Goal: Task Accomplishment & Management: Complete application form

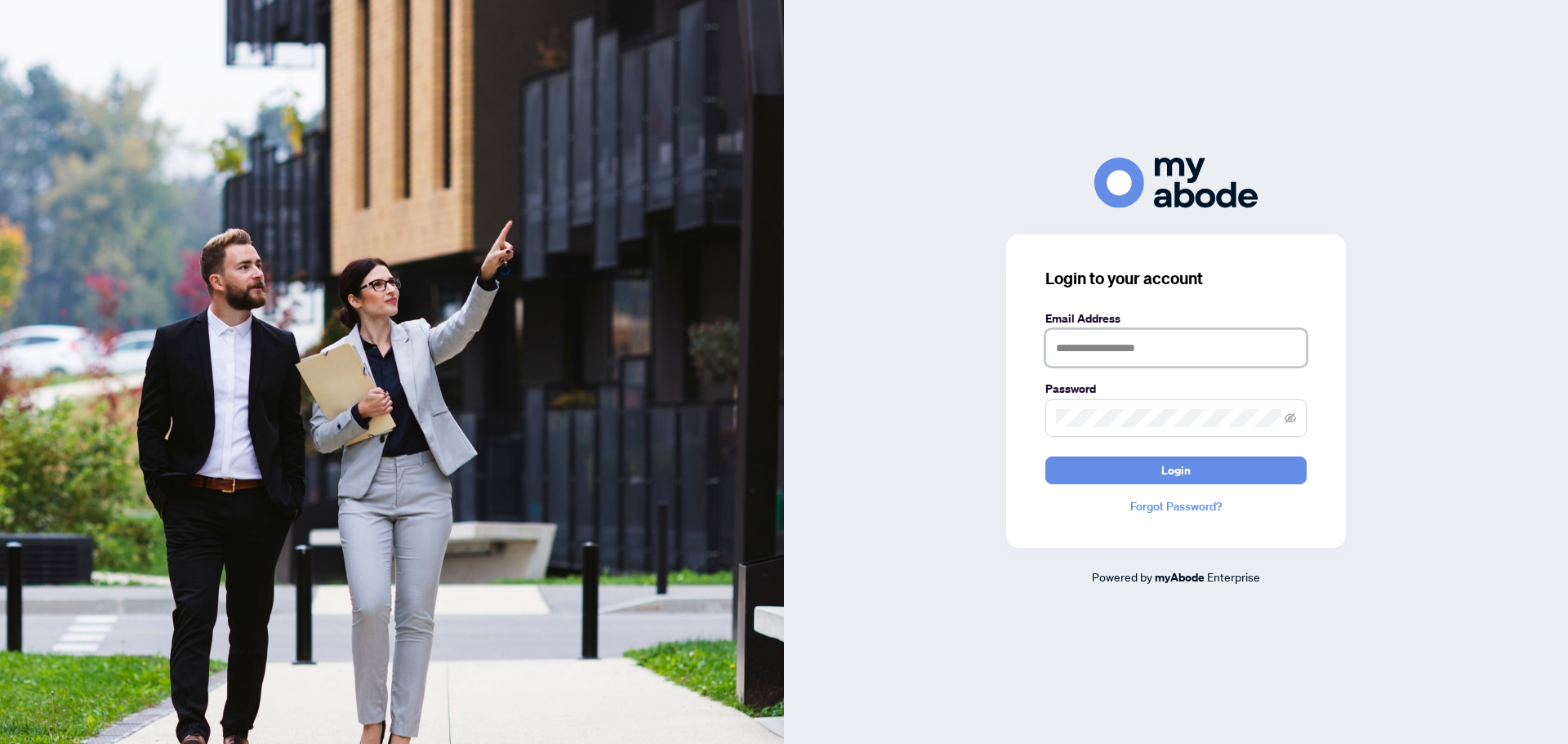
click at [1127, 343] on input "text" at bounding box center [1176, 347] width 262 height 38
type input "**********"
click at [1179, 469] on span "Login" at bounding box center [1176, 471] width 30 height 26
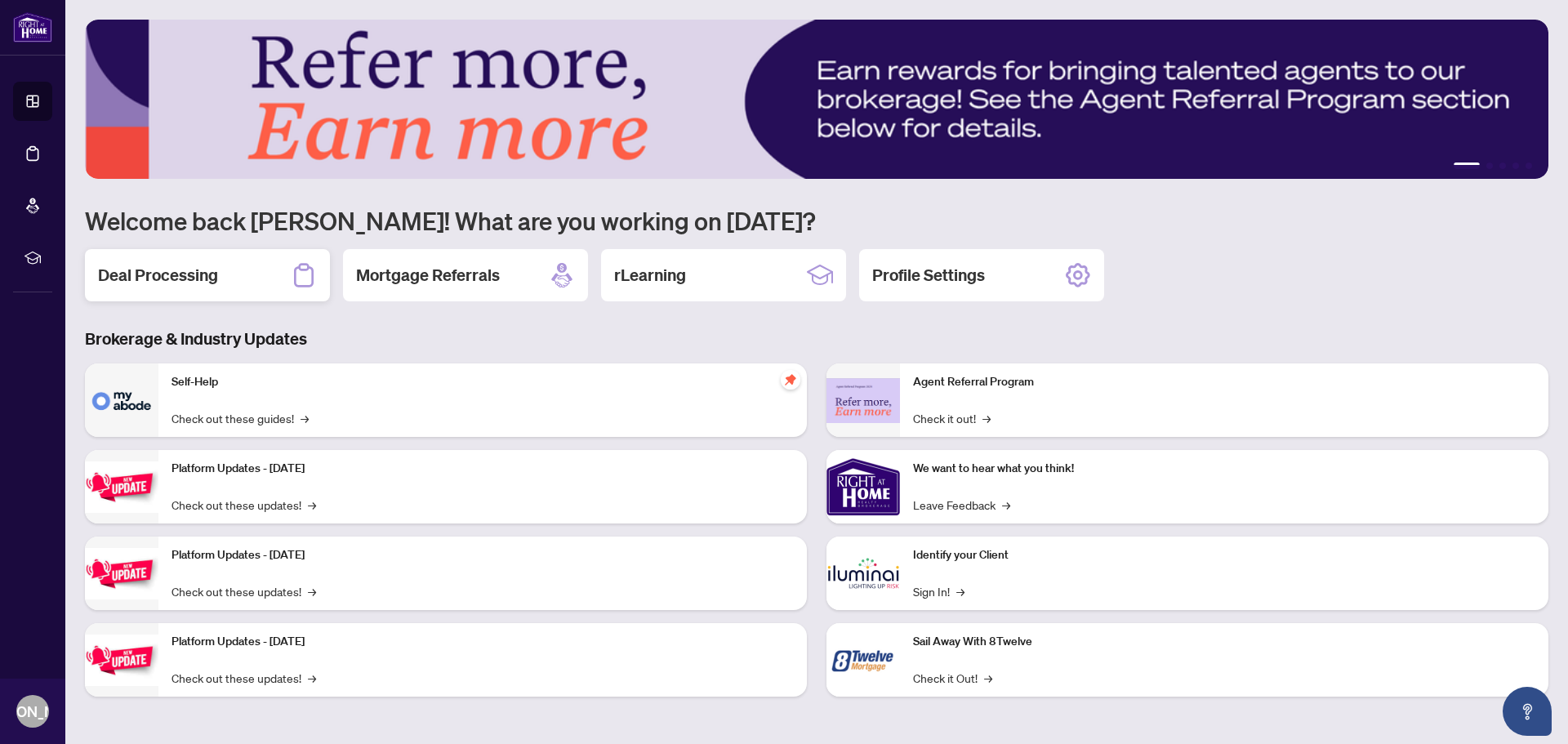
click at [262, 286] on div "Deal Processing" at bounding box center [207, 276] width 245 height 53
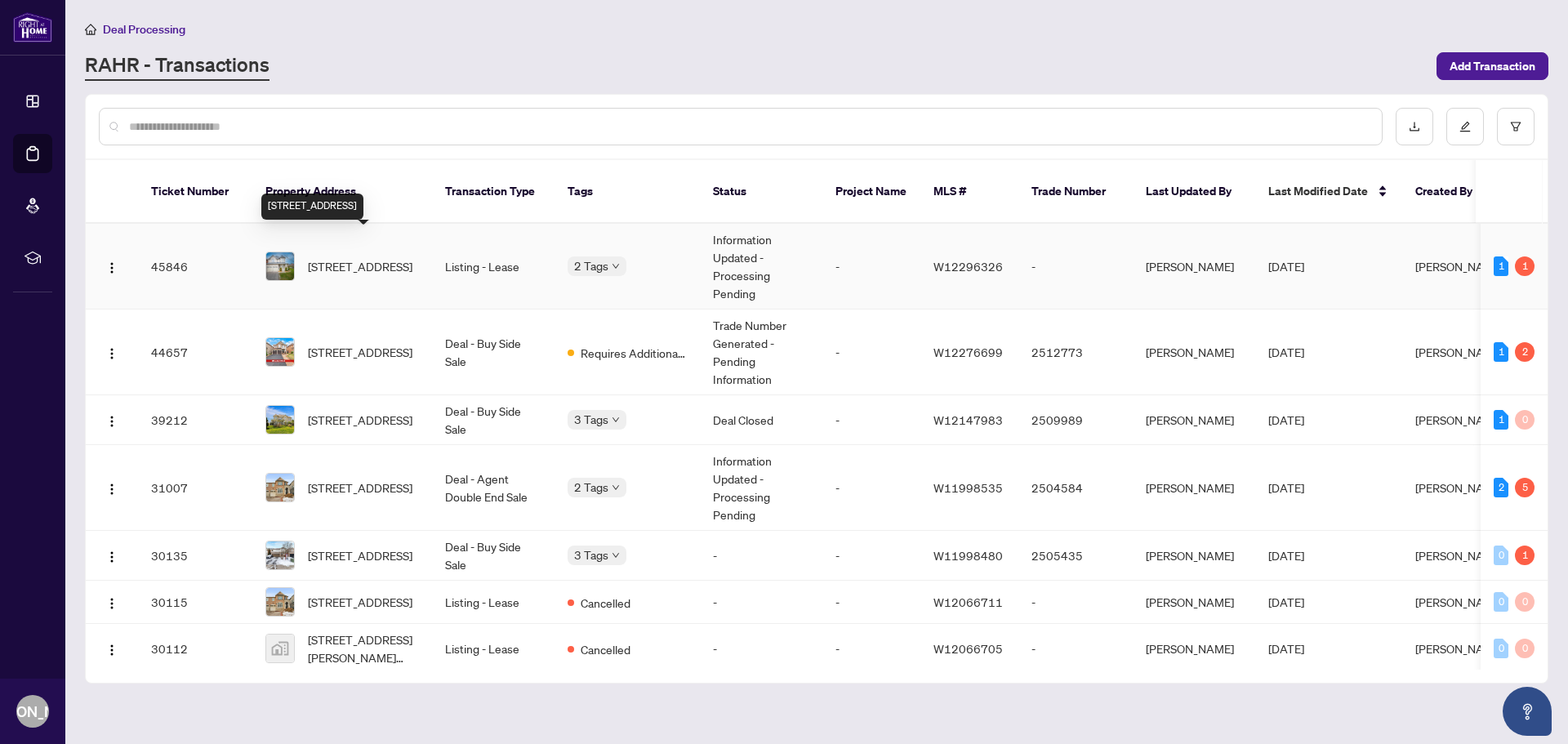
click at [361, 257] on span "[STREET_ADDRESS]" at bounding box center [360, 266] width 104 height 18
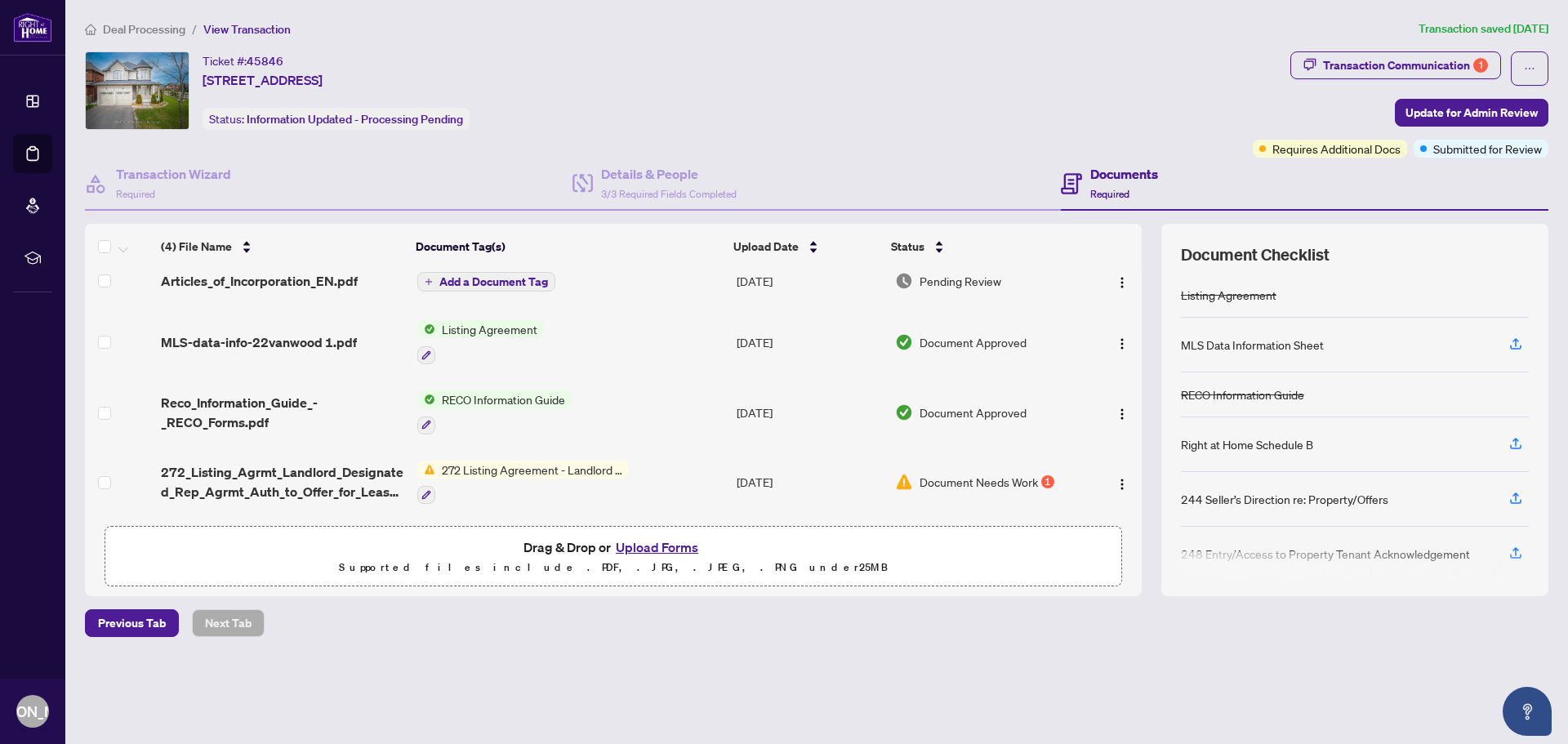
scroll to position [18, 0]
click at [1051, 477] on div "Document Needs Work 1" at bounding box center [987, 482] width 185 height 18
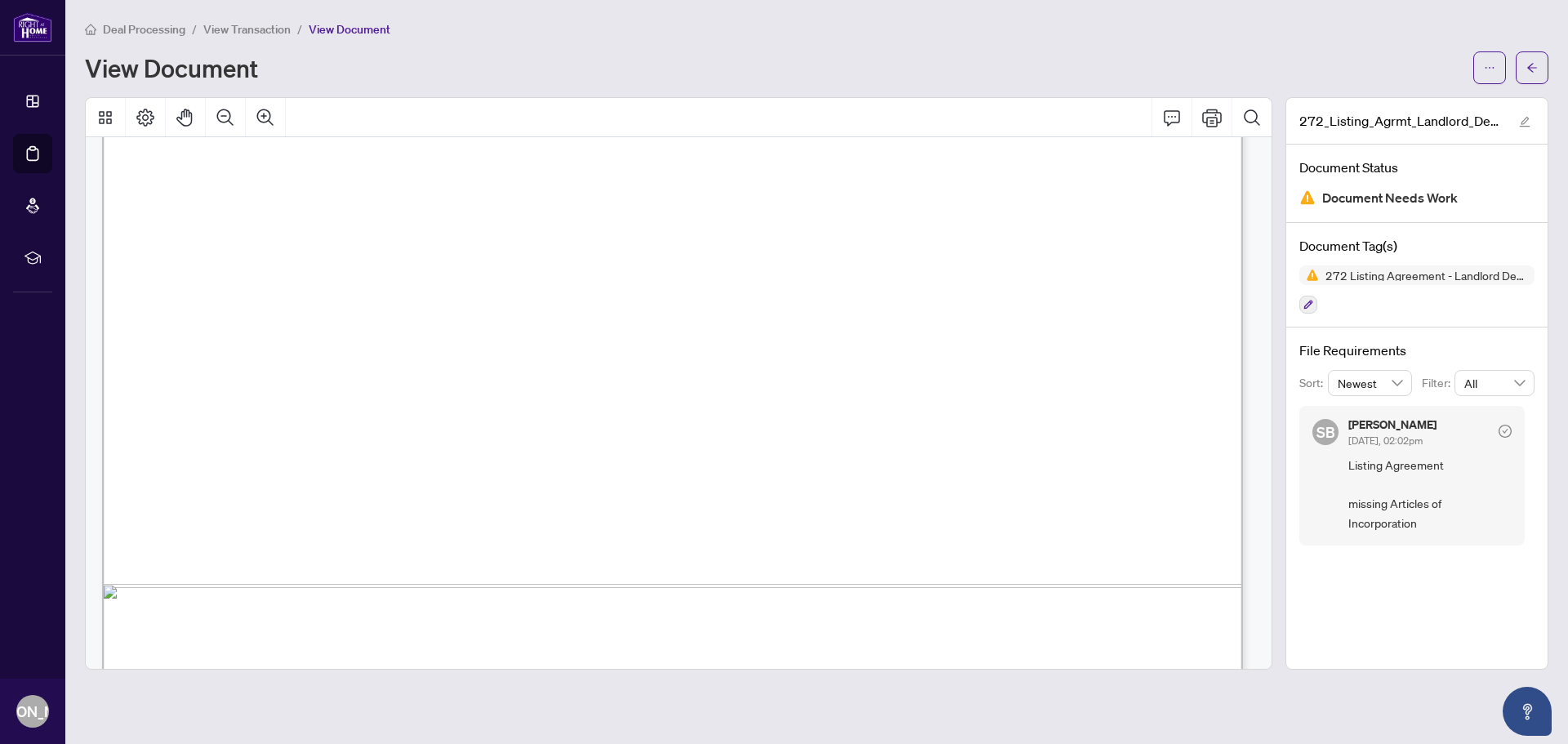
scroll to position [7036, 0]
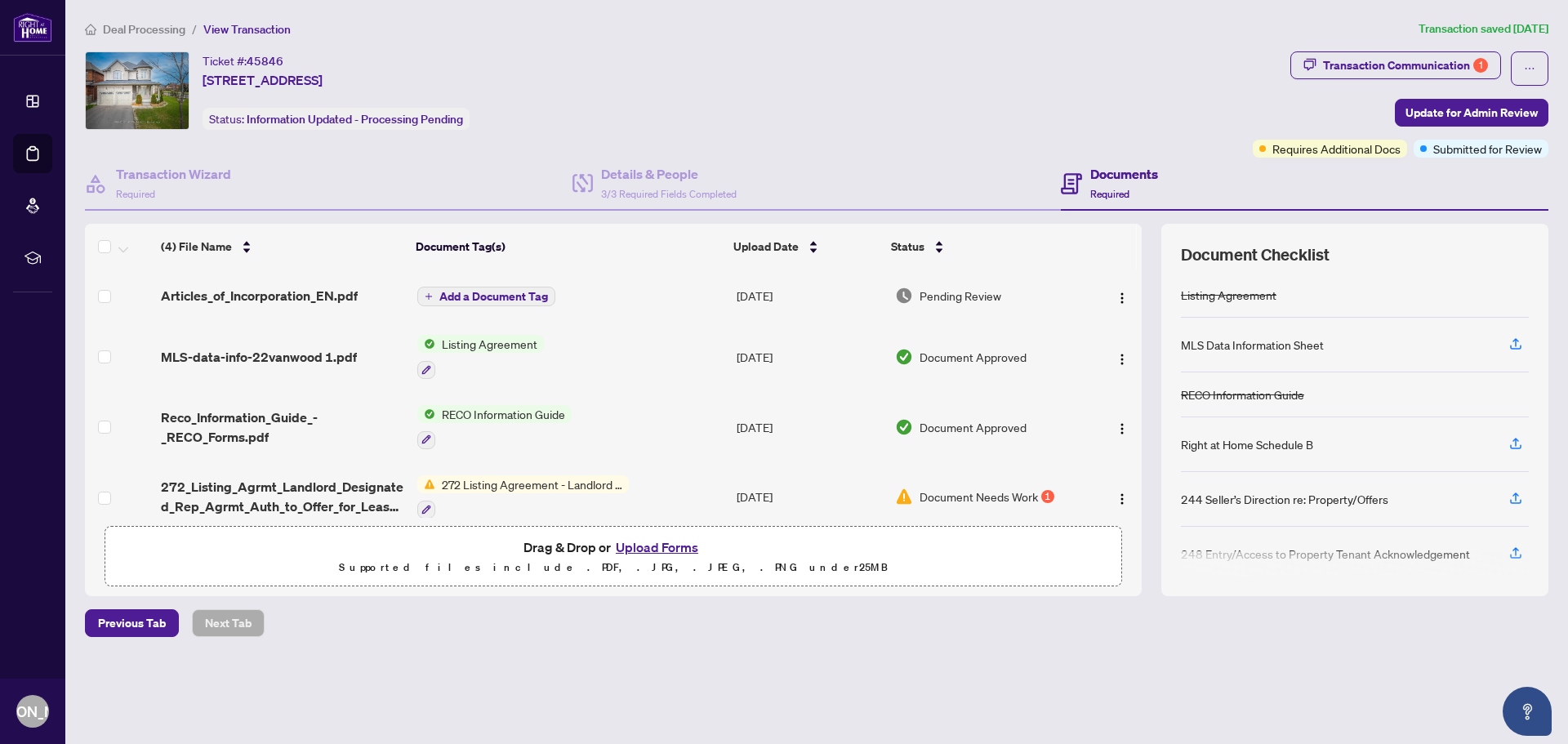
scroll to position [18, 0]
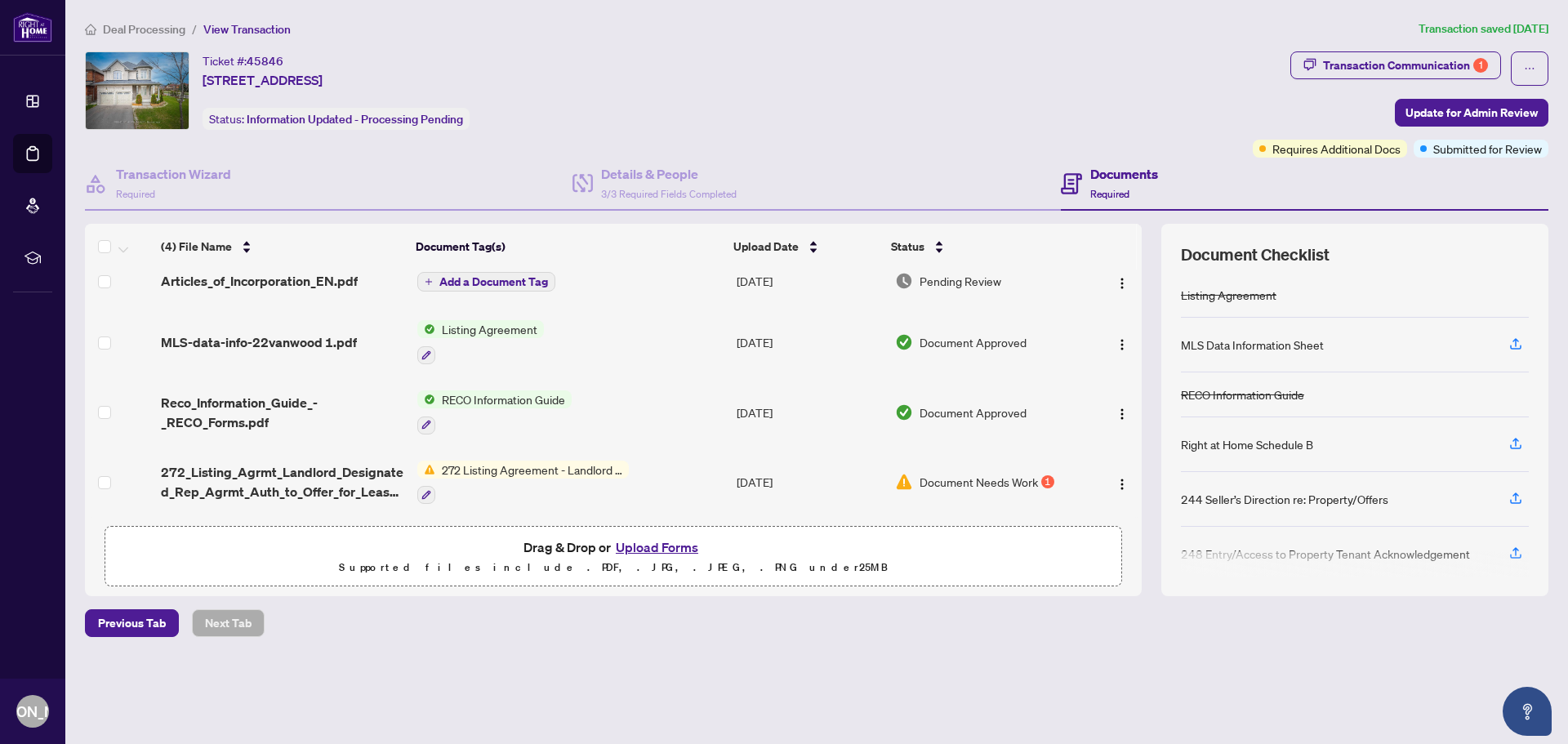
click at [654, 547] on button "Upload Forms" at bounding box center [656, 547] width 92 height 21
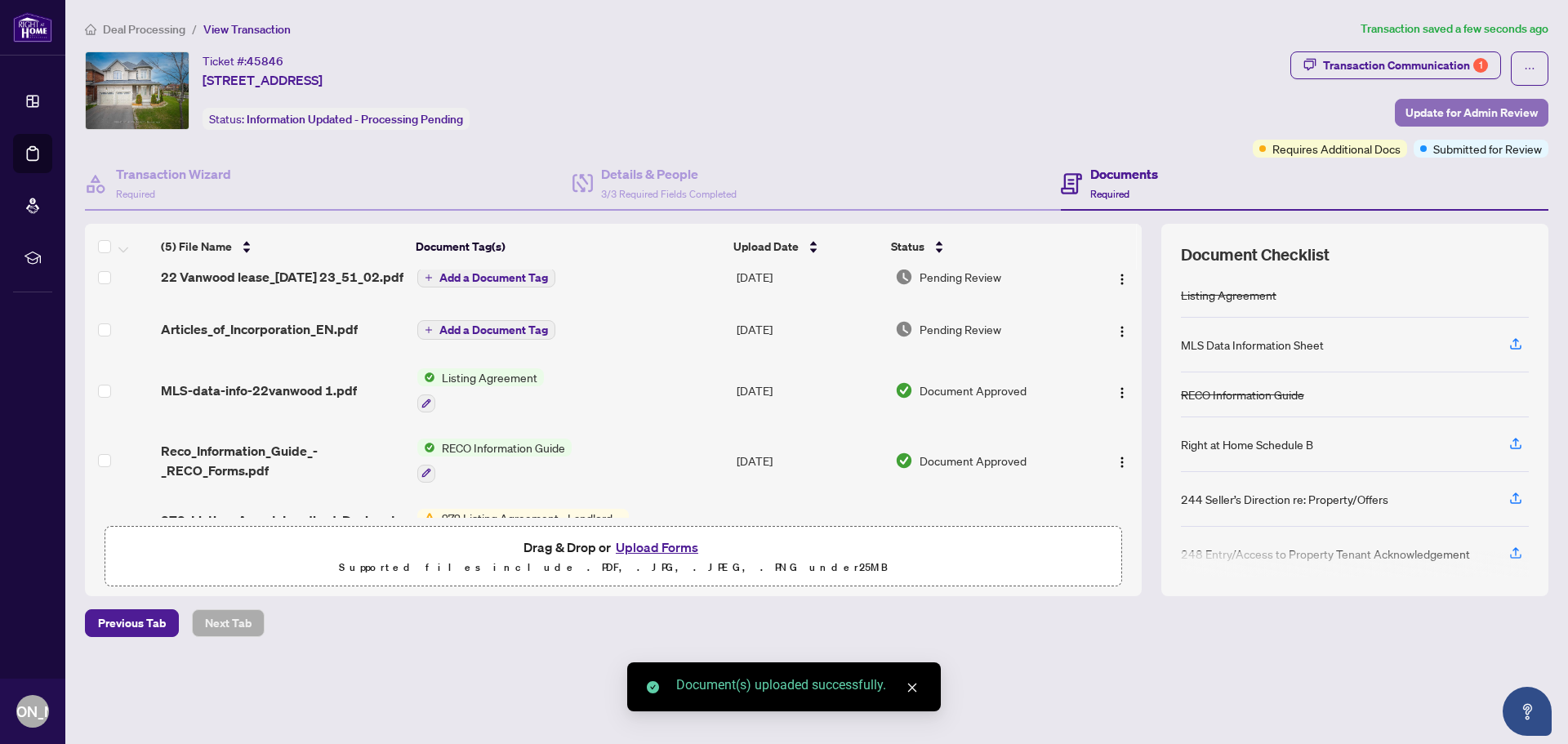
click at [1497, 113] on span "Update for Admin Review" at bounding box center [1472, 113] width 132 height 26
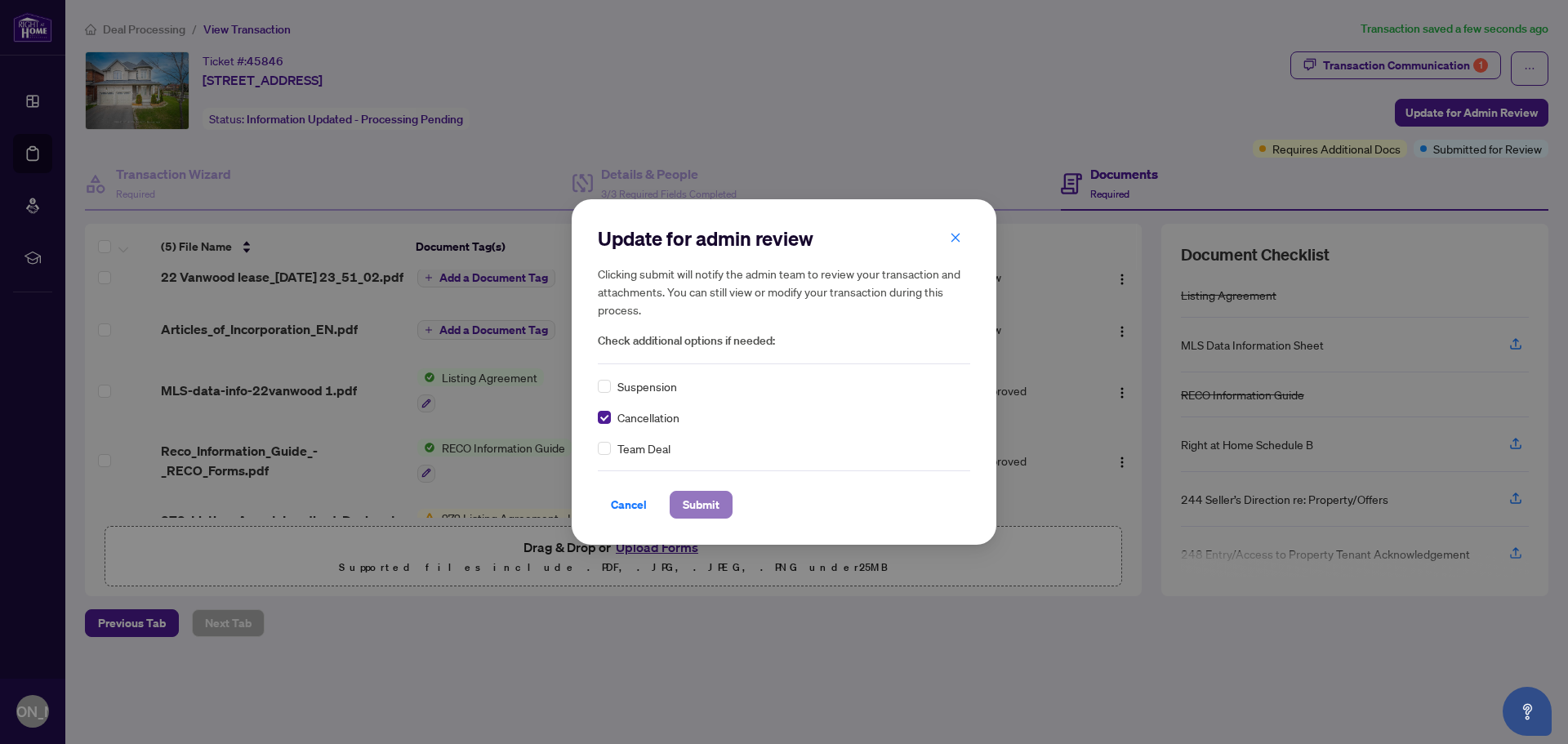
click at [698, 507] on span "Submit" at bounding box center [701, 505] width 37 height 26
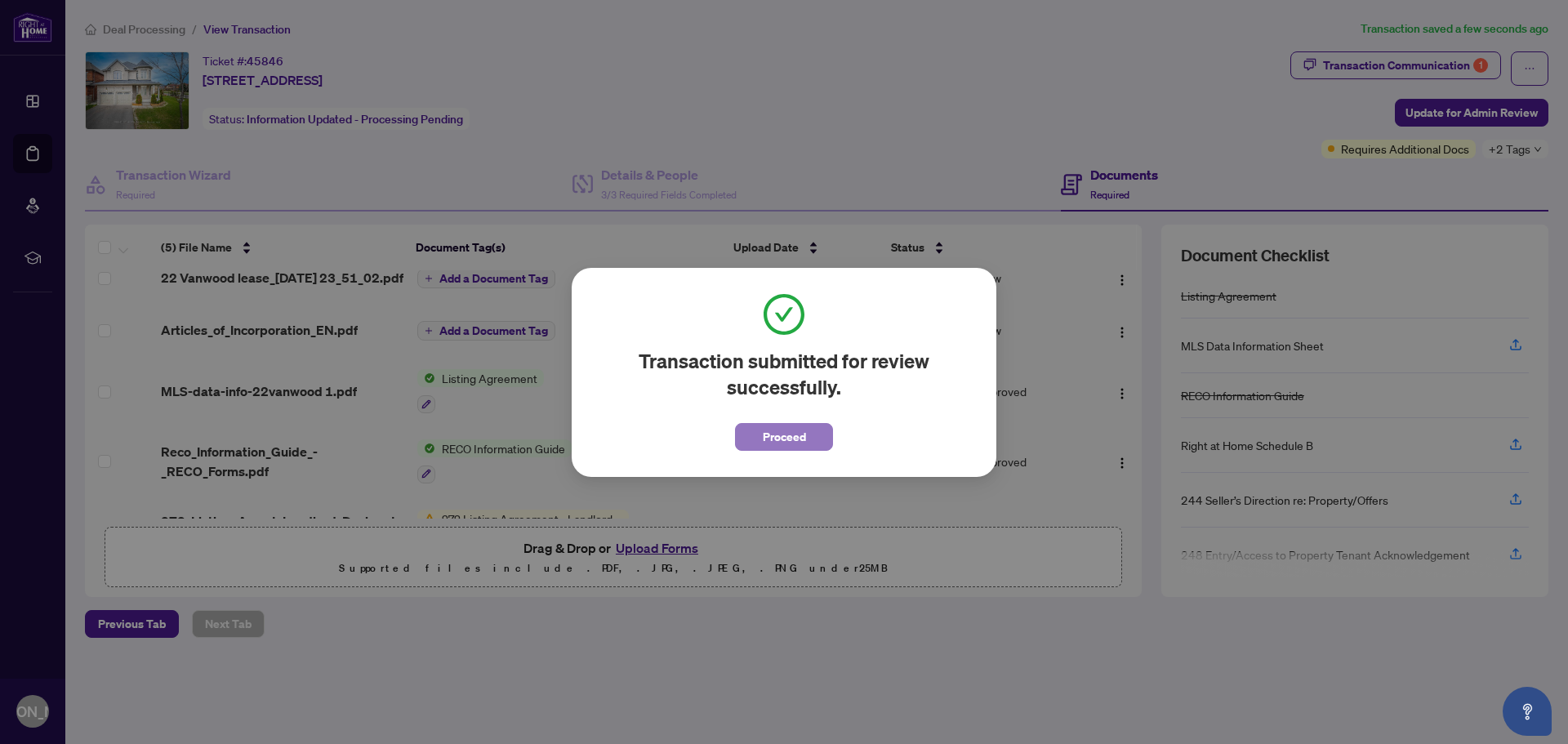
click at [812, 445] on button "Proceed" at bounding box center [784, 438] width 98 height 28
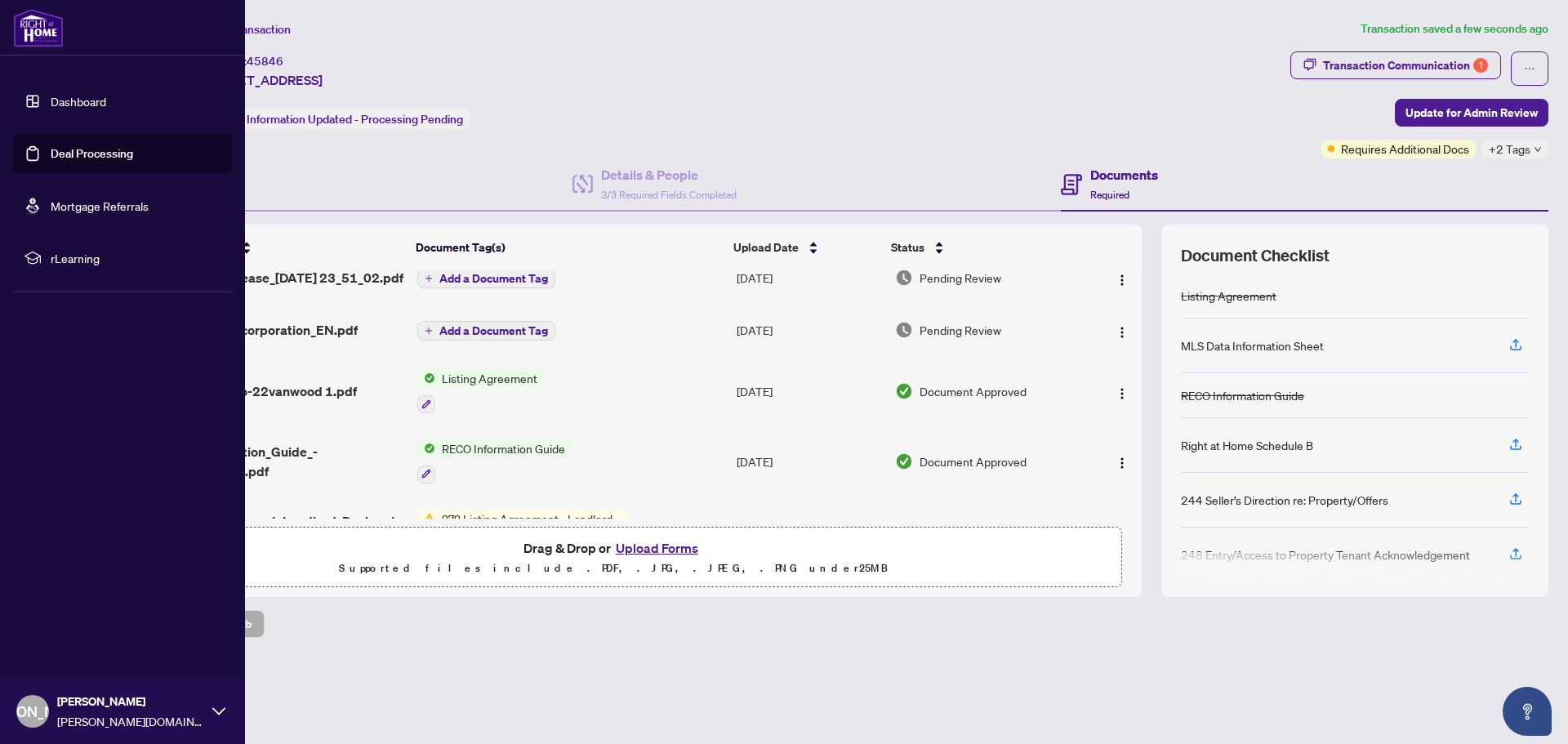
click at [67, 95] on link "Dashboard" at bounding box center [78, 101] width 55 height 15
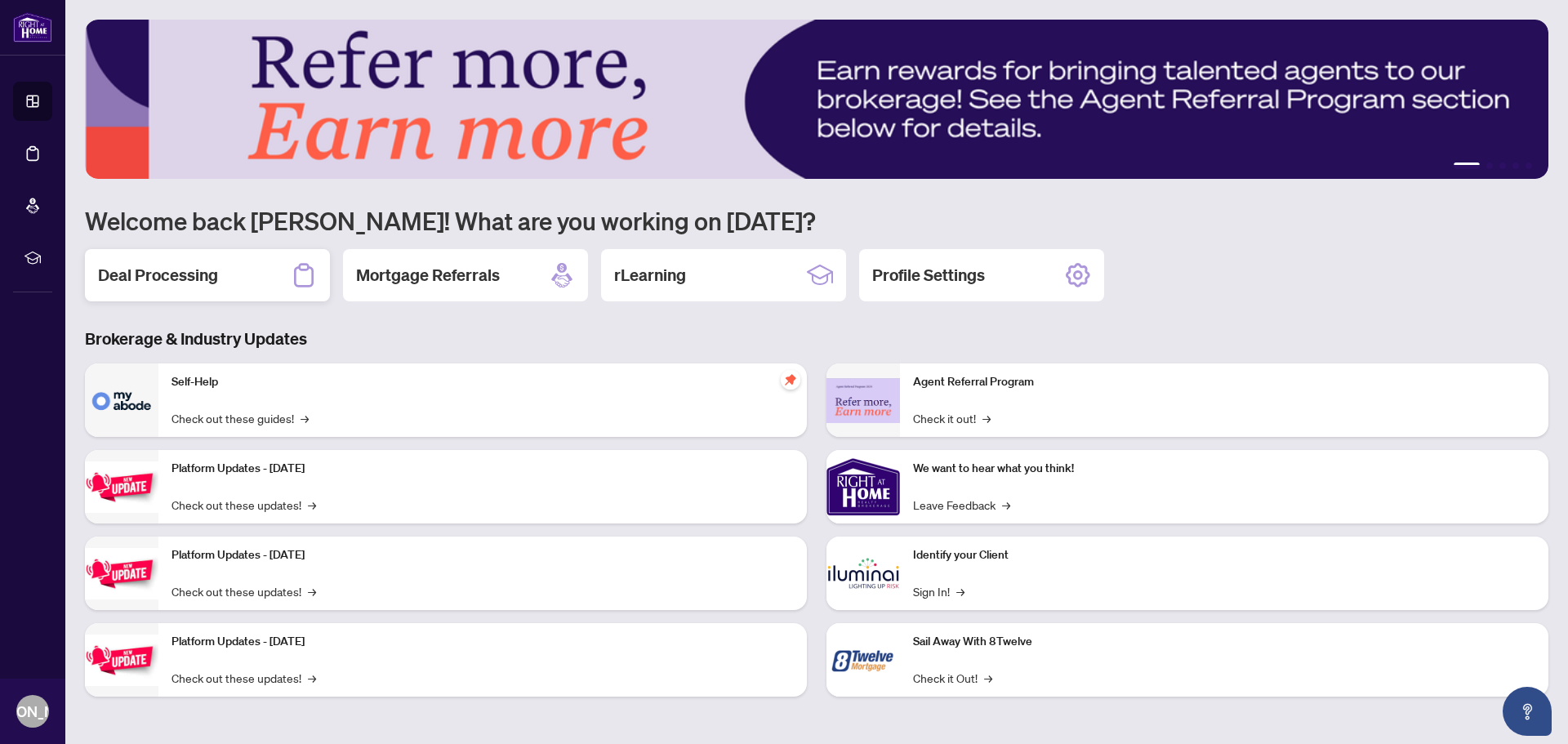
click at [215, 272] on div "Deal Processing" at bounding box center [207, 276] width 245 height 53
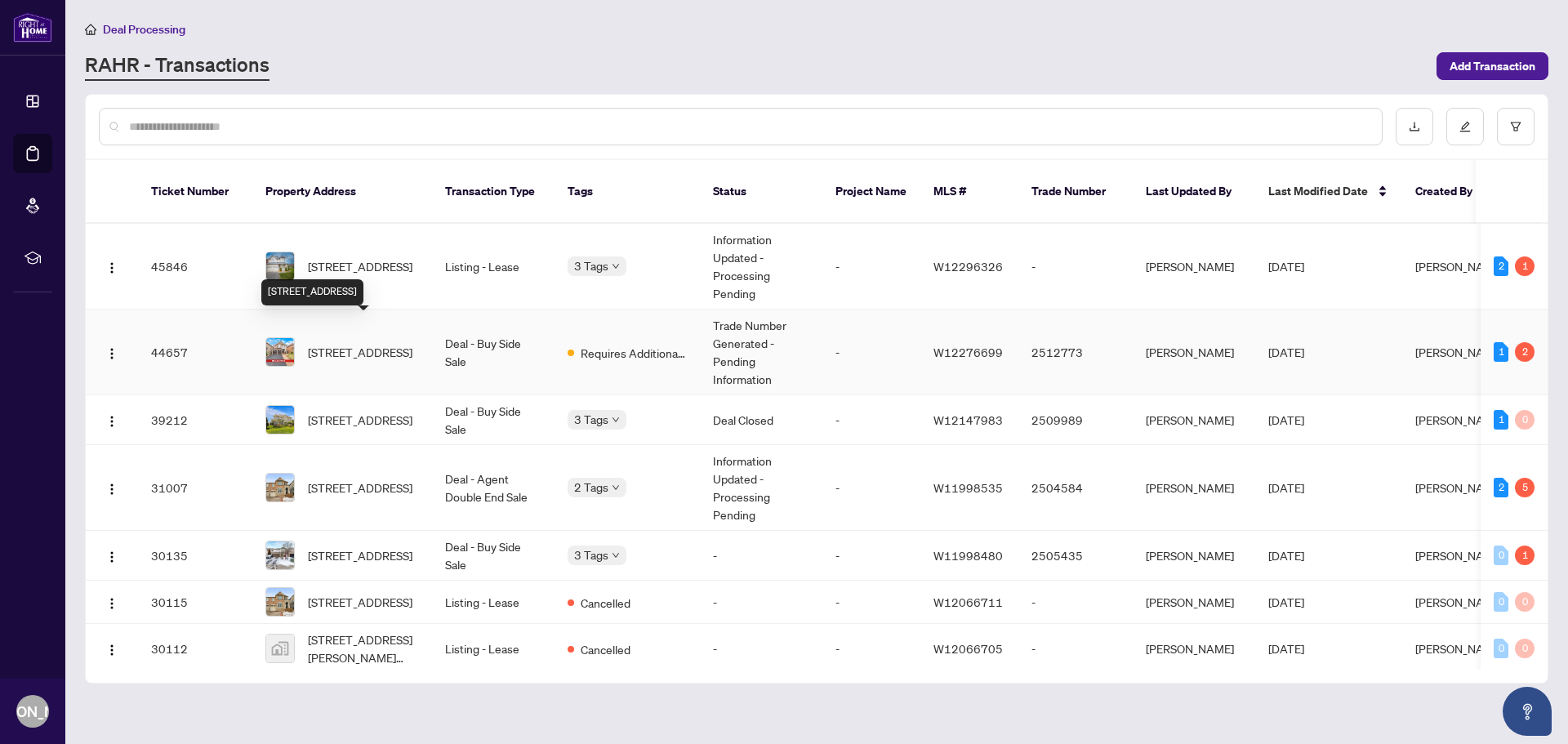
click at [393, 343] on span "[STREET_ADDRESS]" at bounding box center [360, 352] width 104 height 18
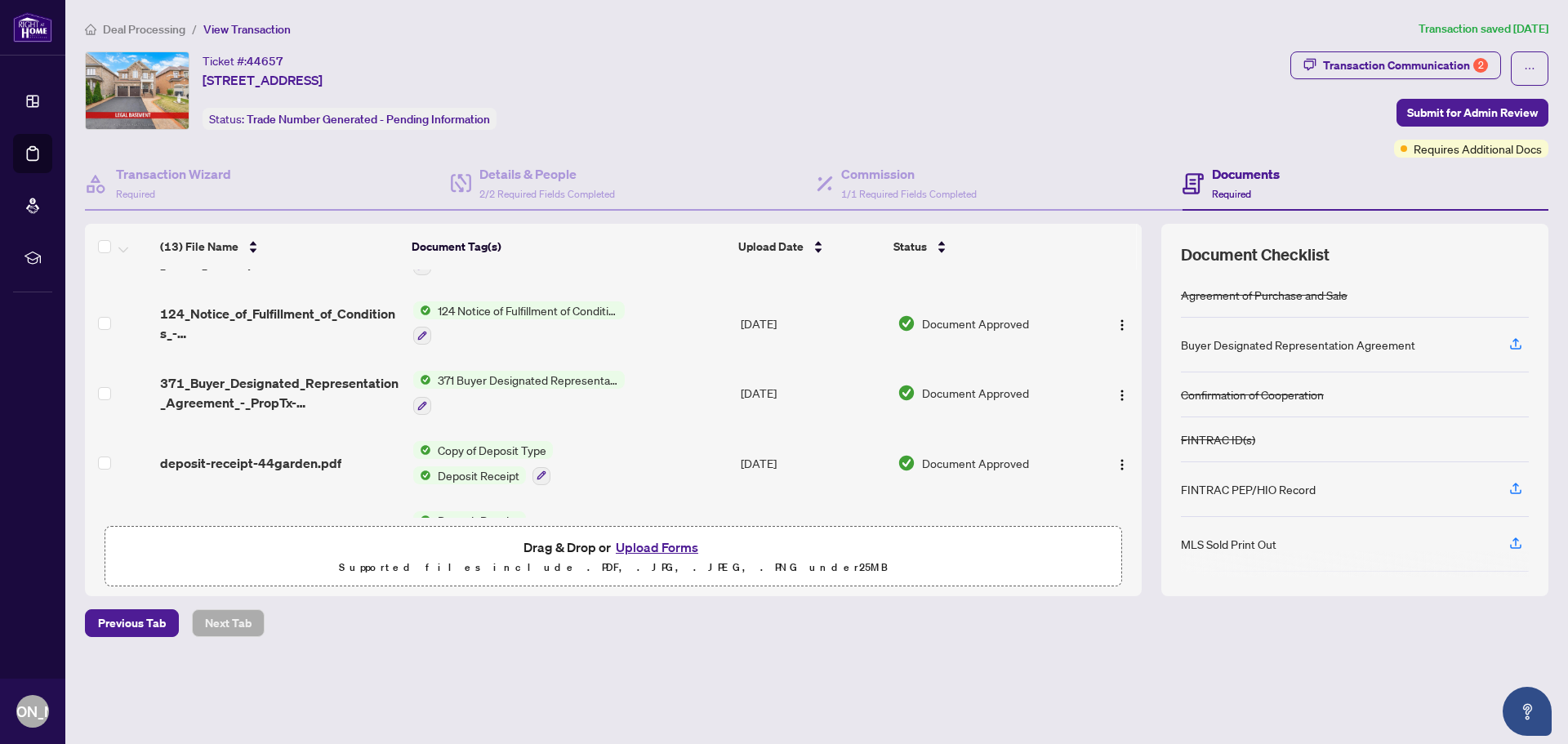
scroll to position [628, 0]
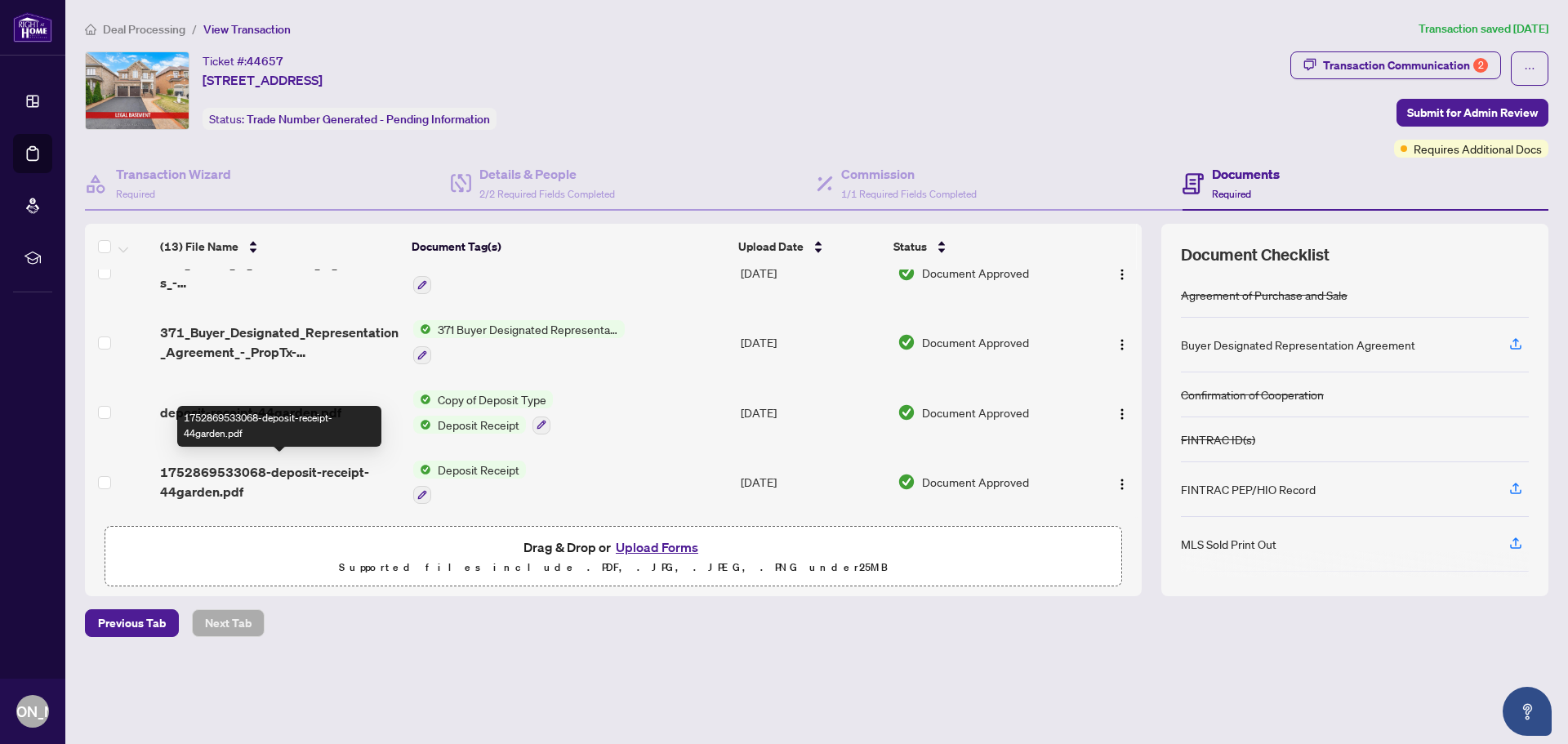
click at [201, 464] on span "1752869533068-deposit-receipt-44garden.pdf" at bounding box center [280, 481] width 240 height 39
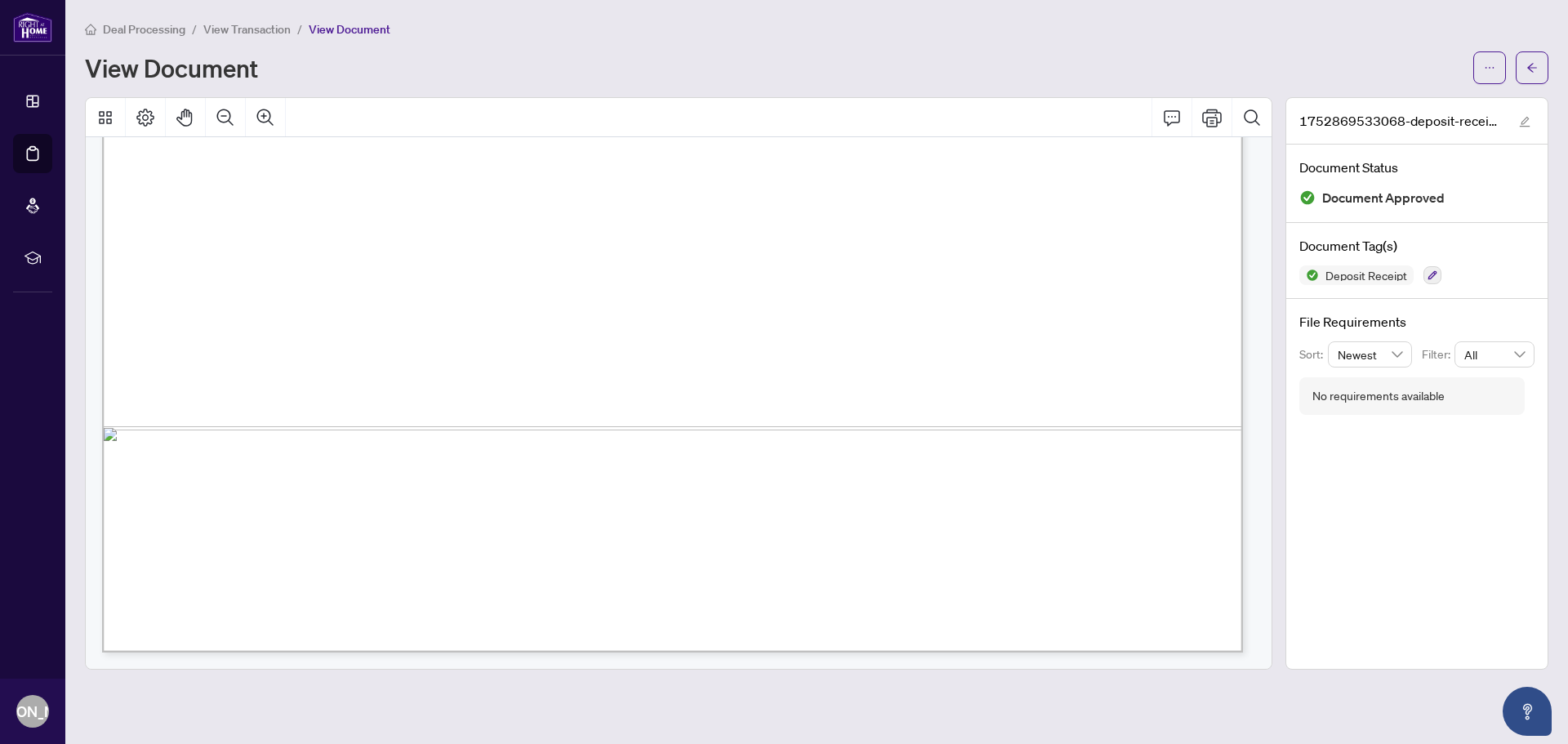
scroll to position [325, 0]
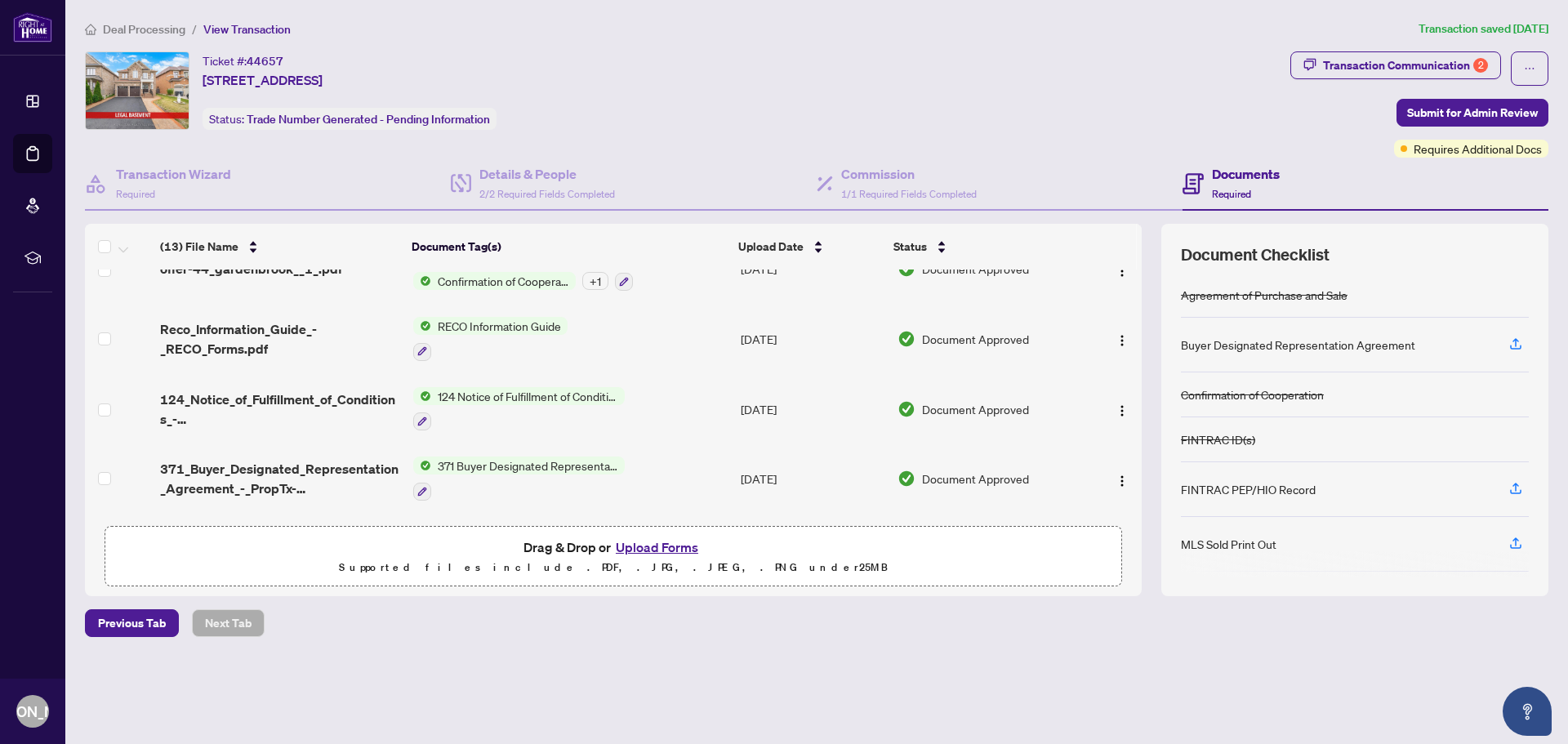
scroll to position [628, 0]
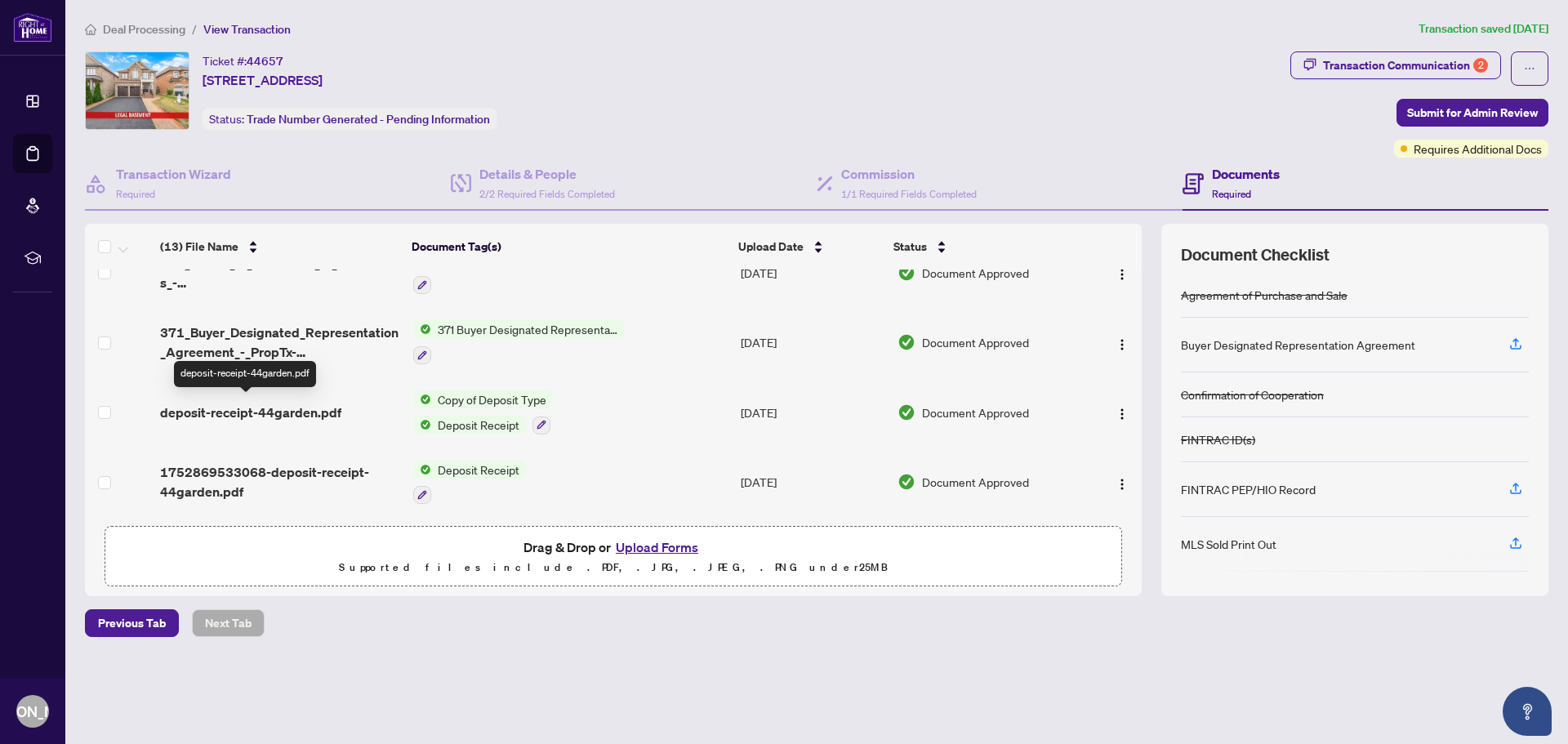
click at [264, 411] on span "deposit-receipt-44garden.pdf" at bounding box center [250, 412] width 181 height 19
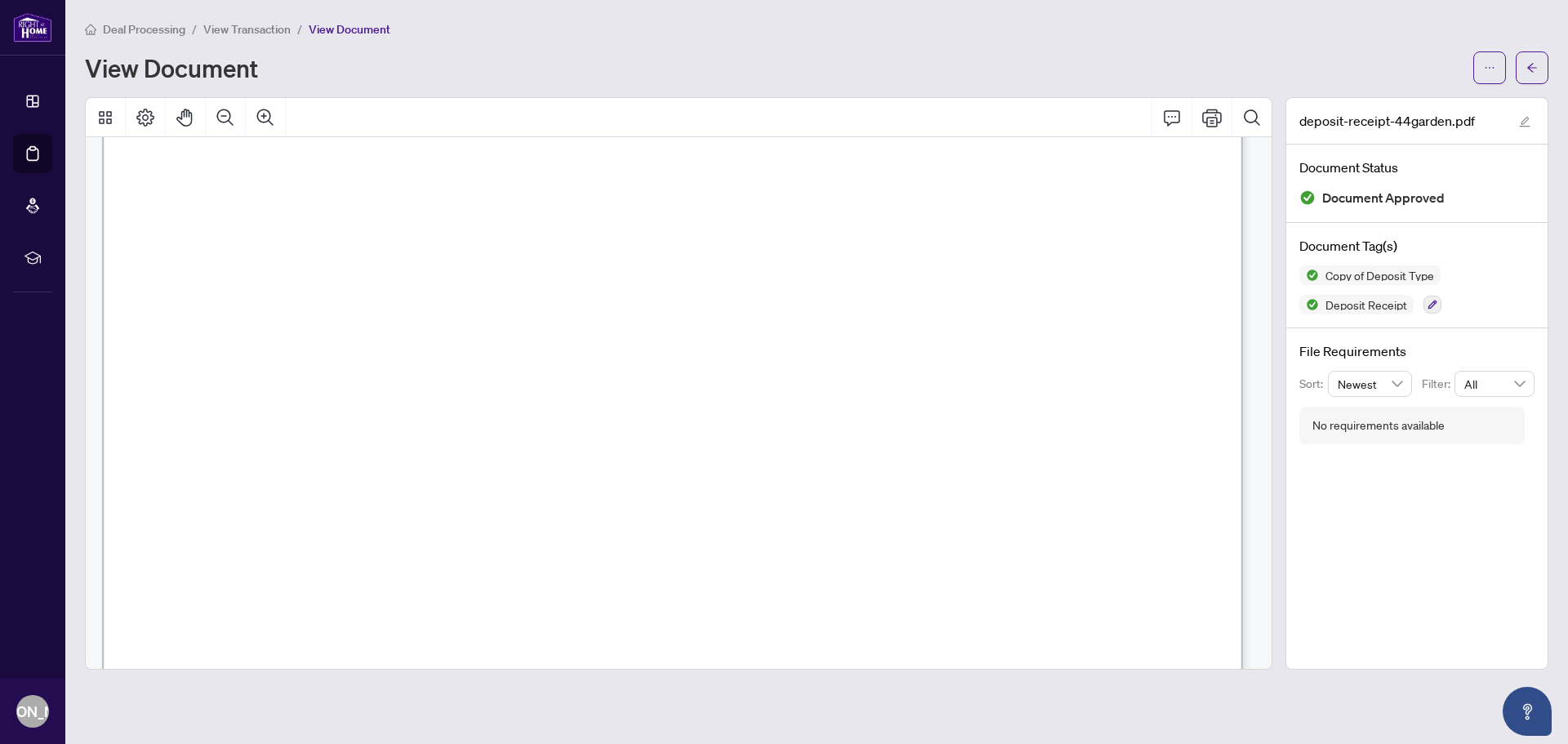
scroll to position [978, 0]
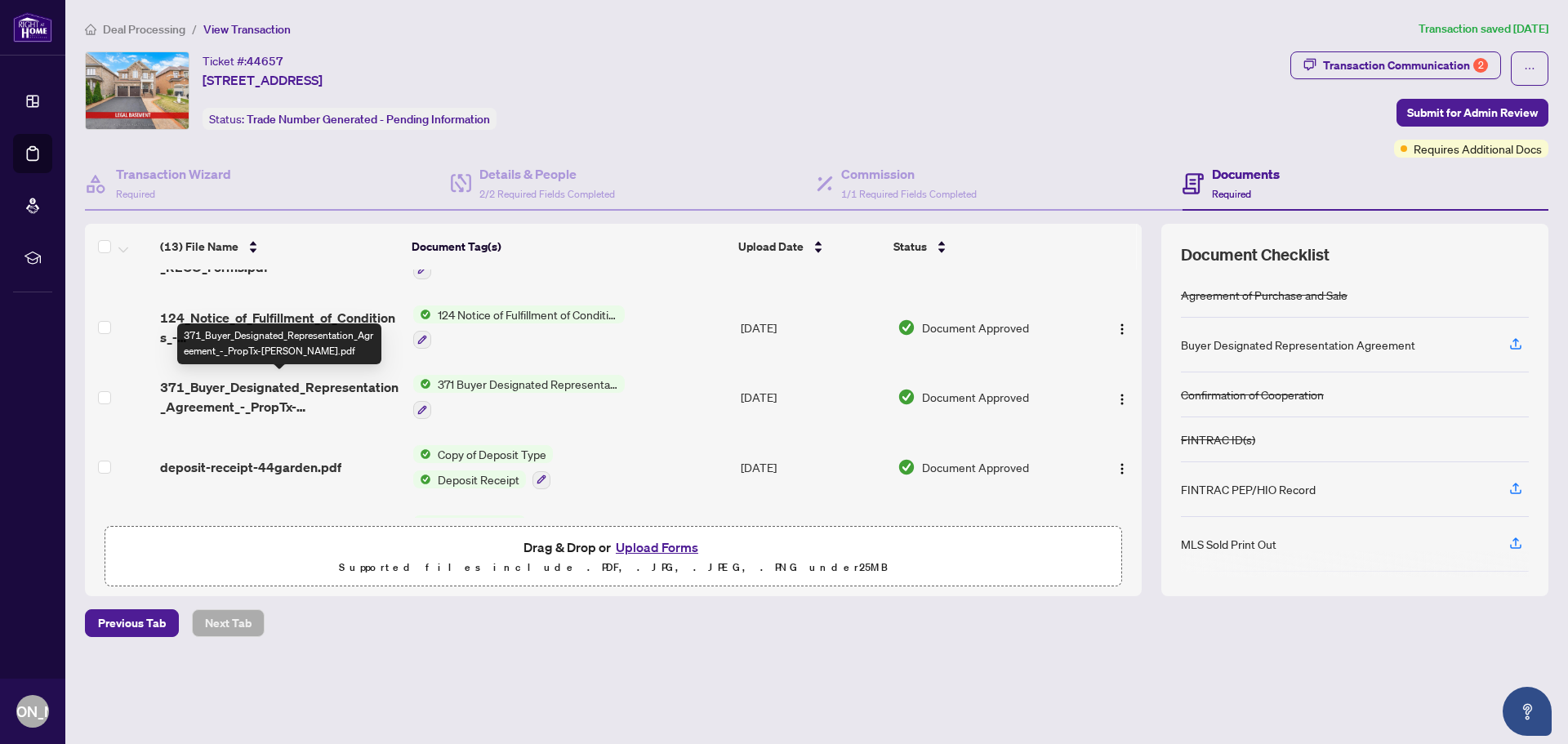
scroll to position [628, 0]
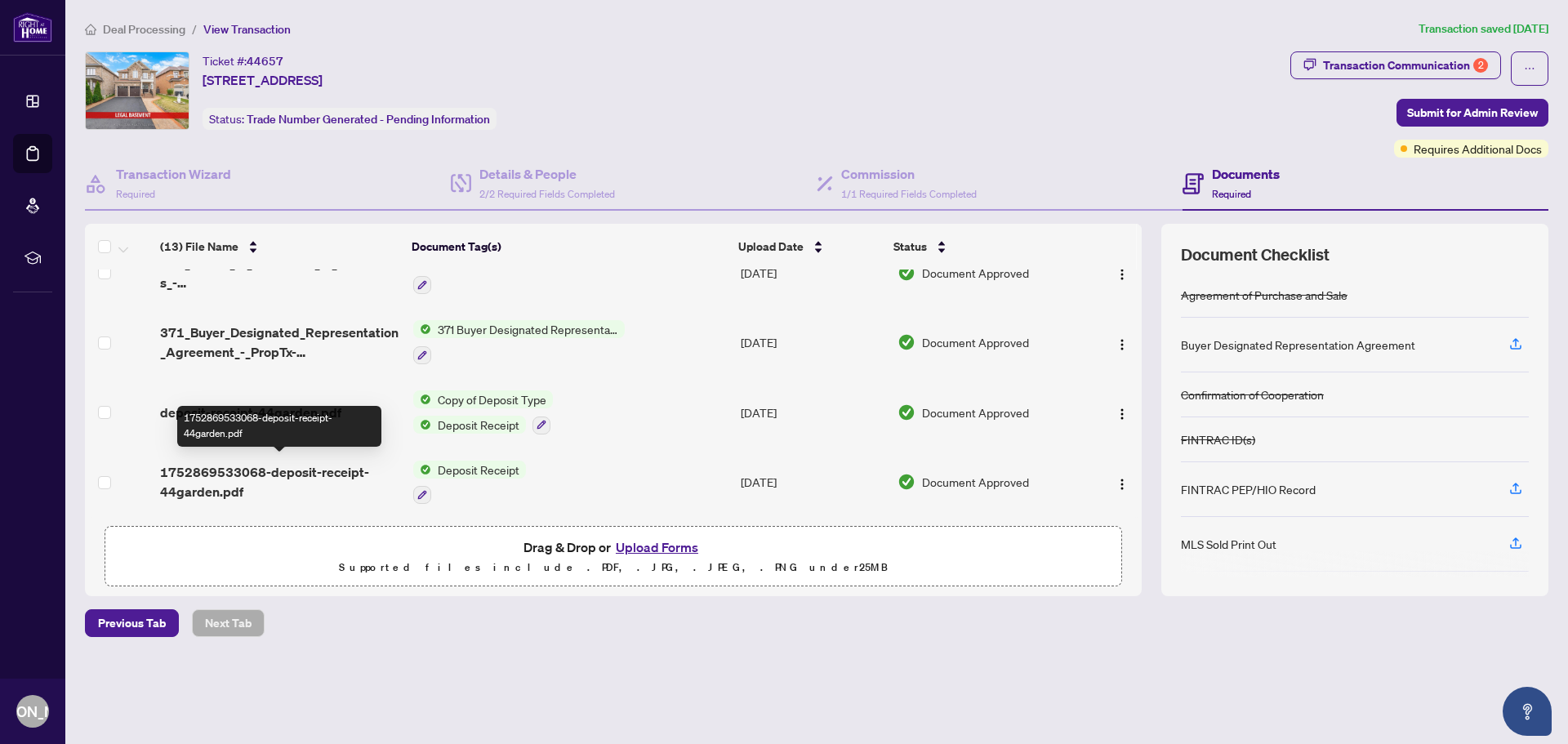
click at [306, 469] on span "1752869533068-deposit-receipt-44garden.pdf" at bounding box center [280, 481] width 240 height 39
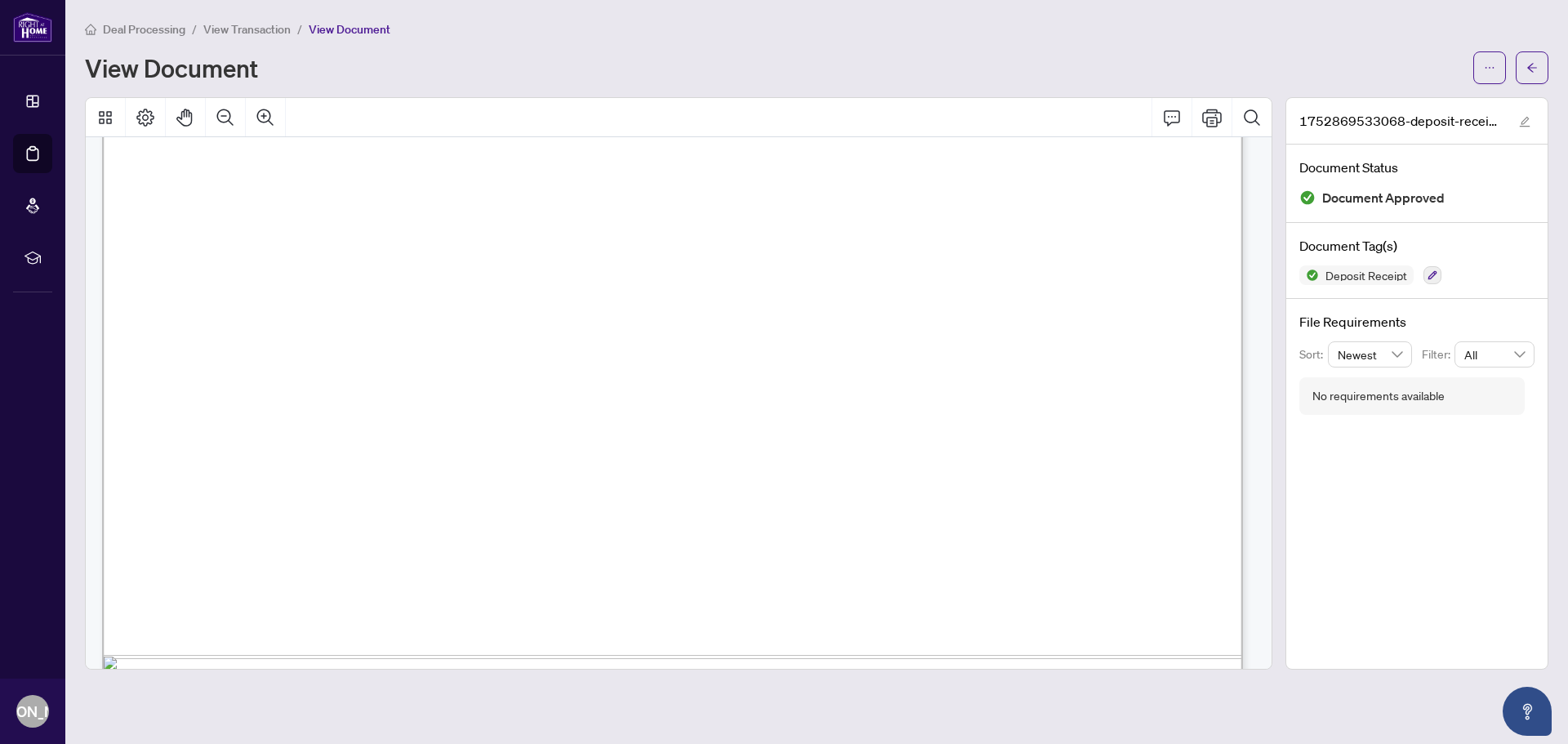
scroll to position [406, 0]
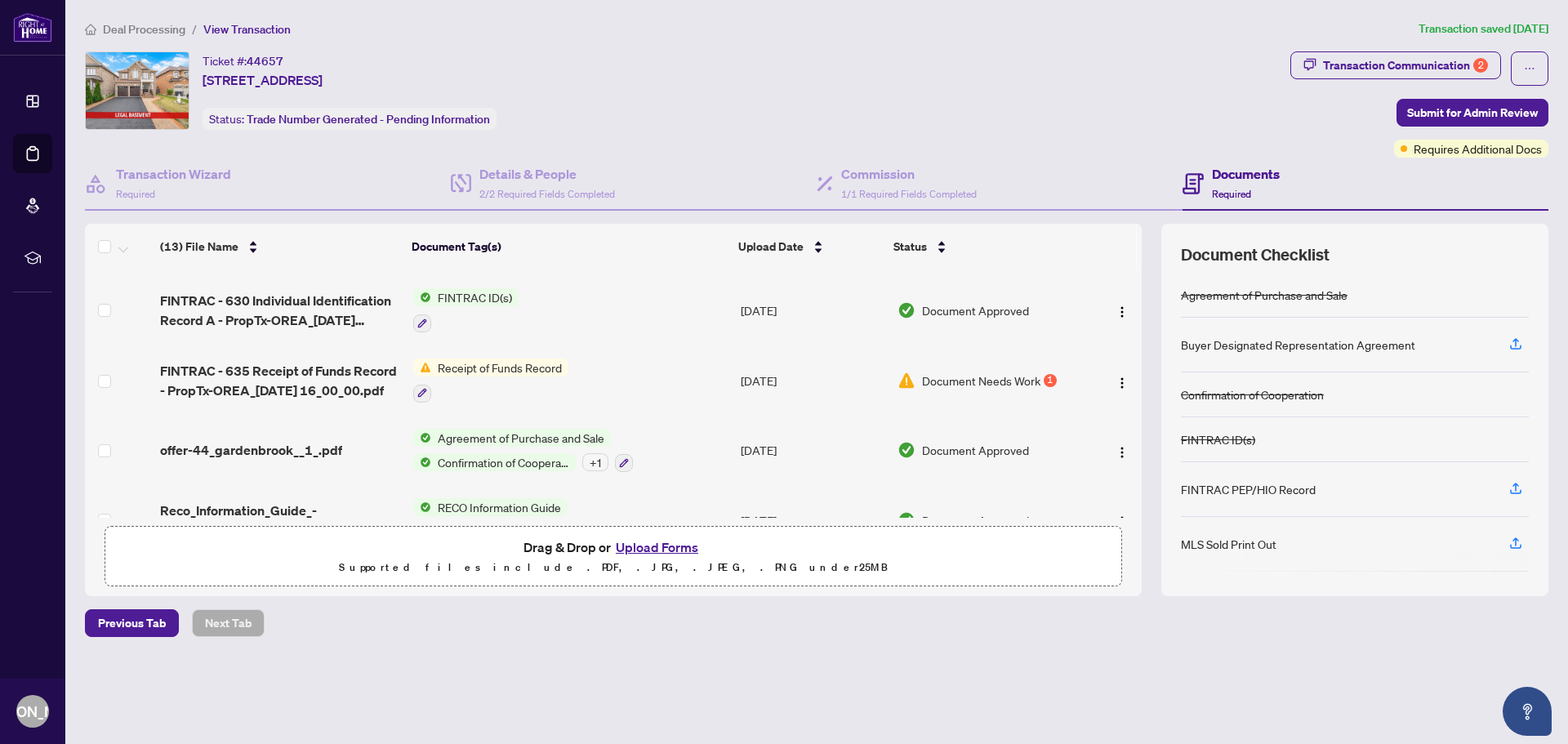
scroll to position [326, 0]
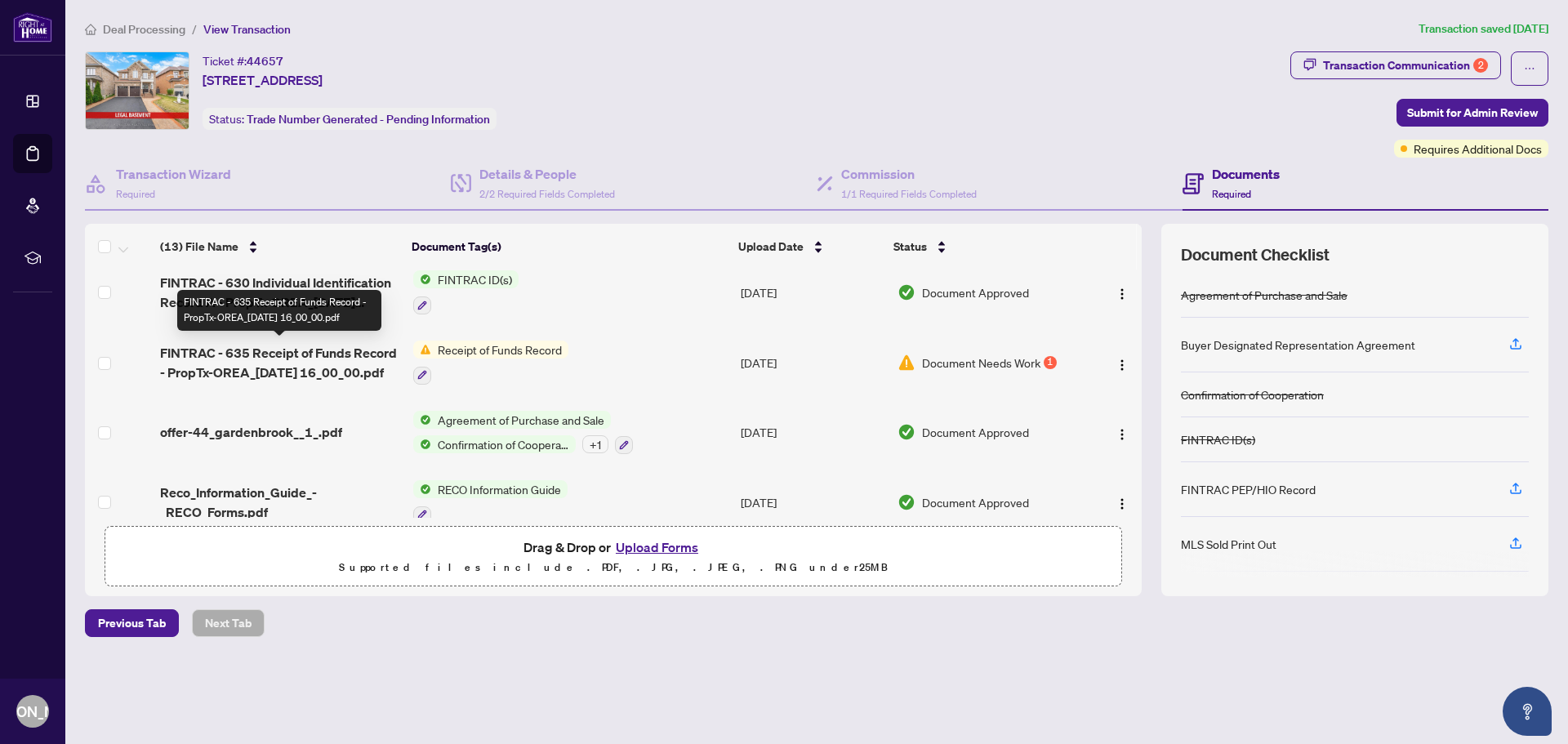
click at [332, 347] on span "FINTRAC - 635 Receipt of Funds Record - PropTx-OREA_[DATE] 16_00_00.pdf" at bounding box center [280, 362] width 240 height 39
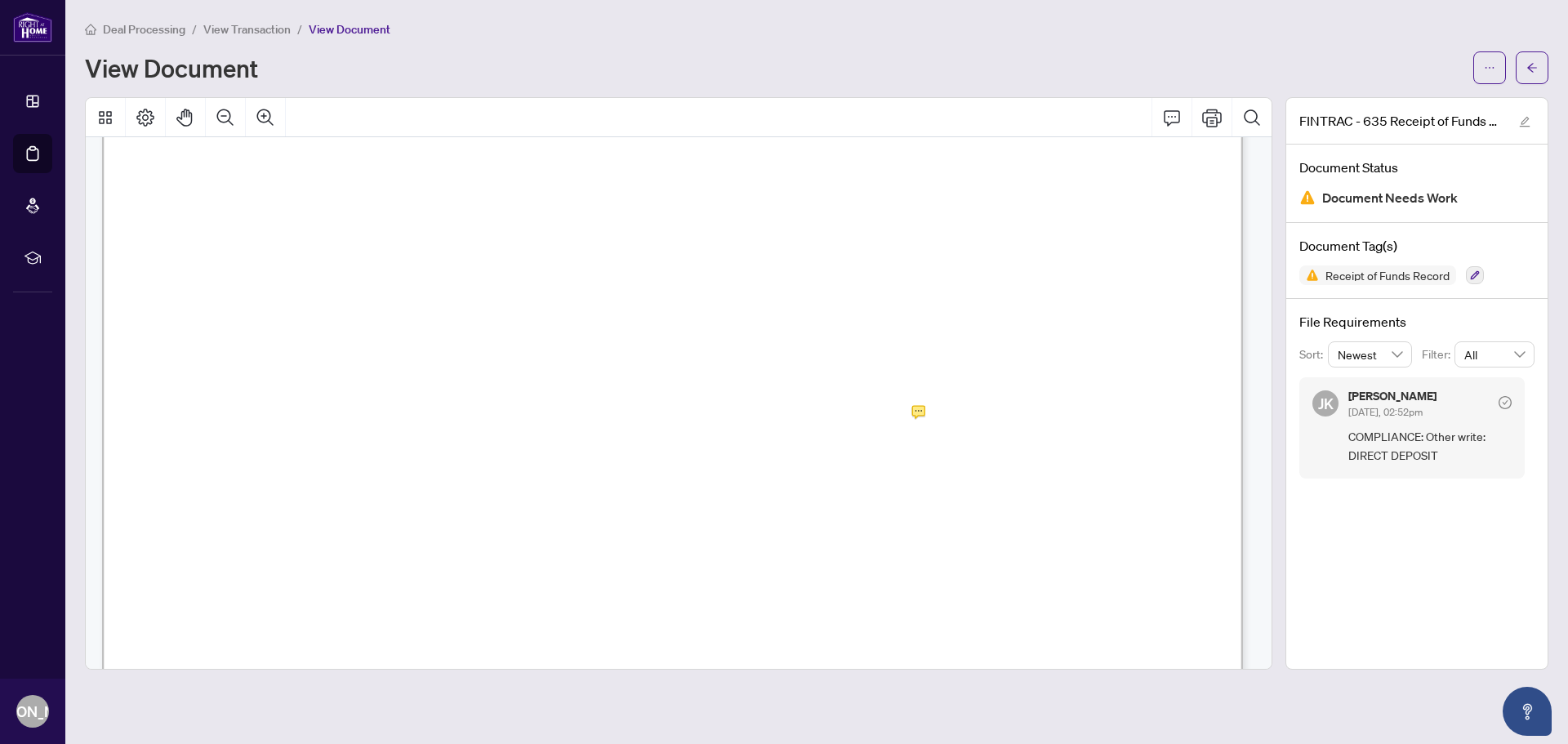
scroll to position [490, 0]
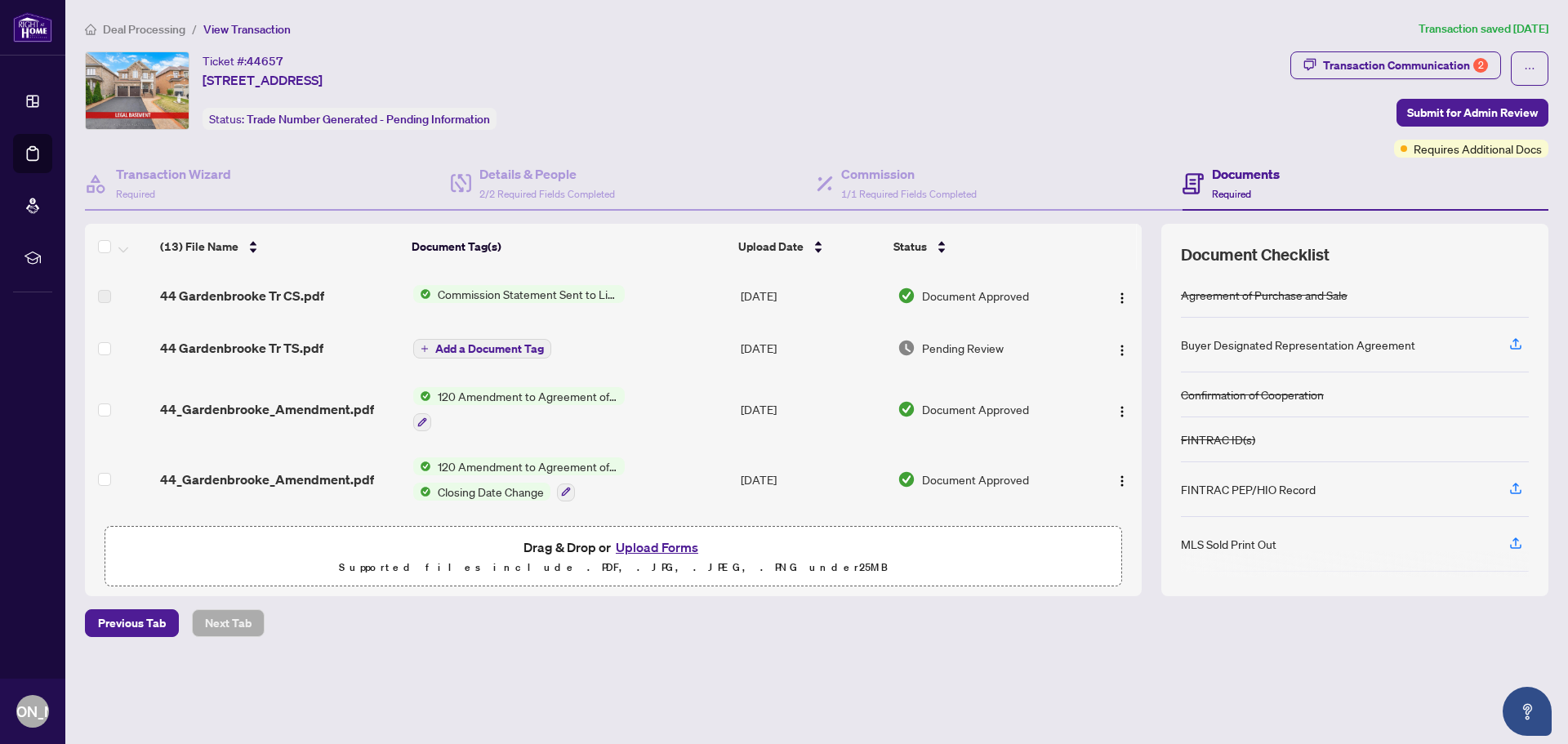
click at [669, 544] on button "Upload Forms" at bounding box center [656, 547] width 92 height 21
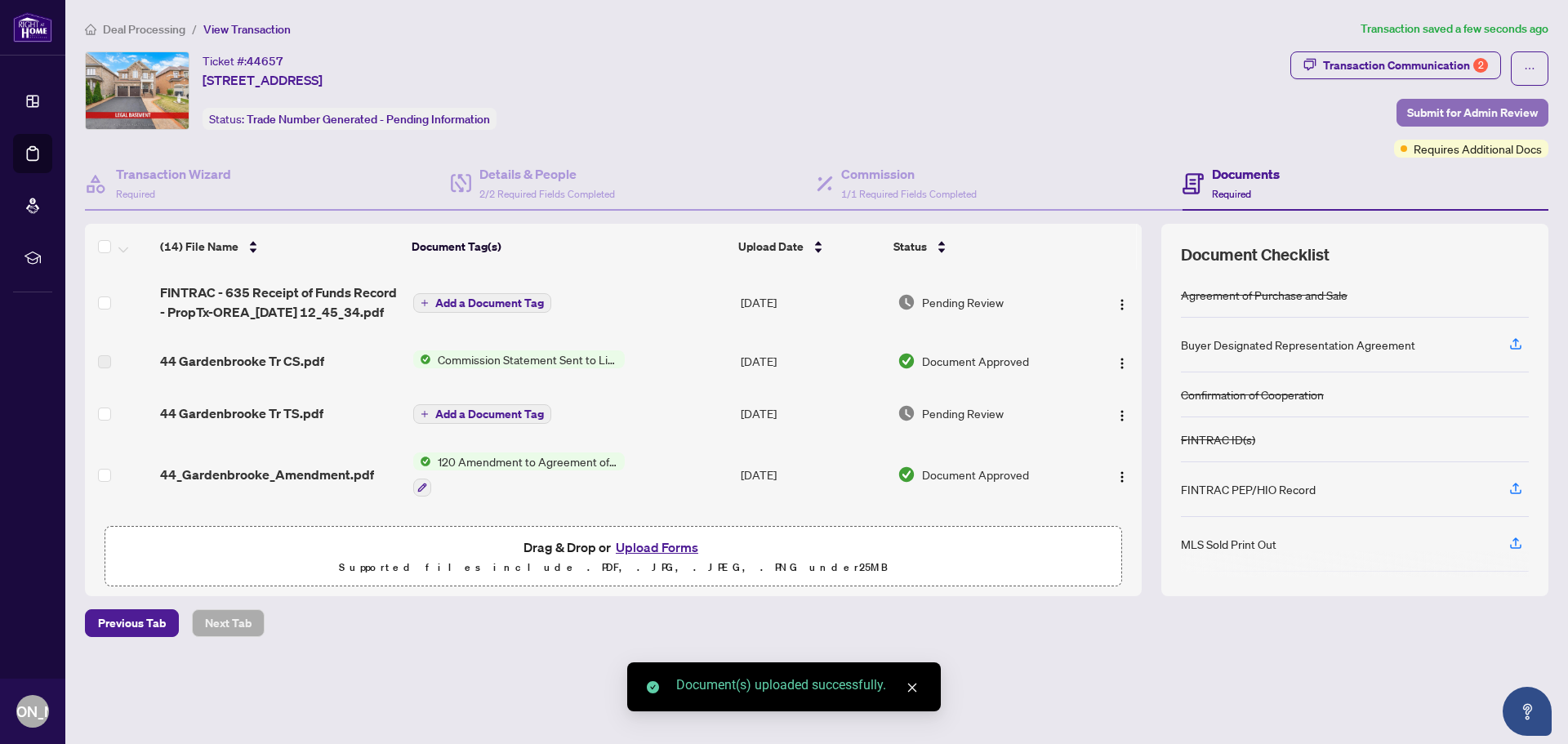
click at [1480, 109] on span "Submit for Admin Review" at bounding box center [1472, 113] width 130 height 26
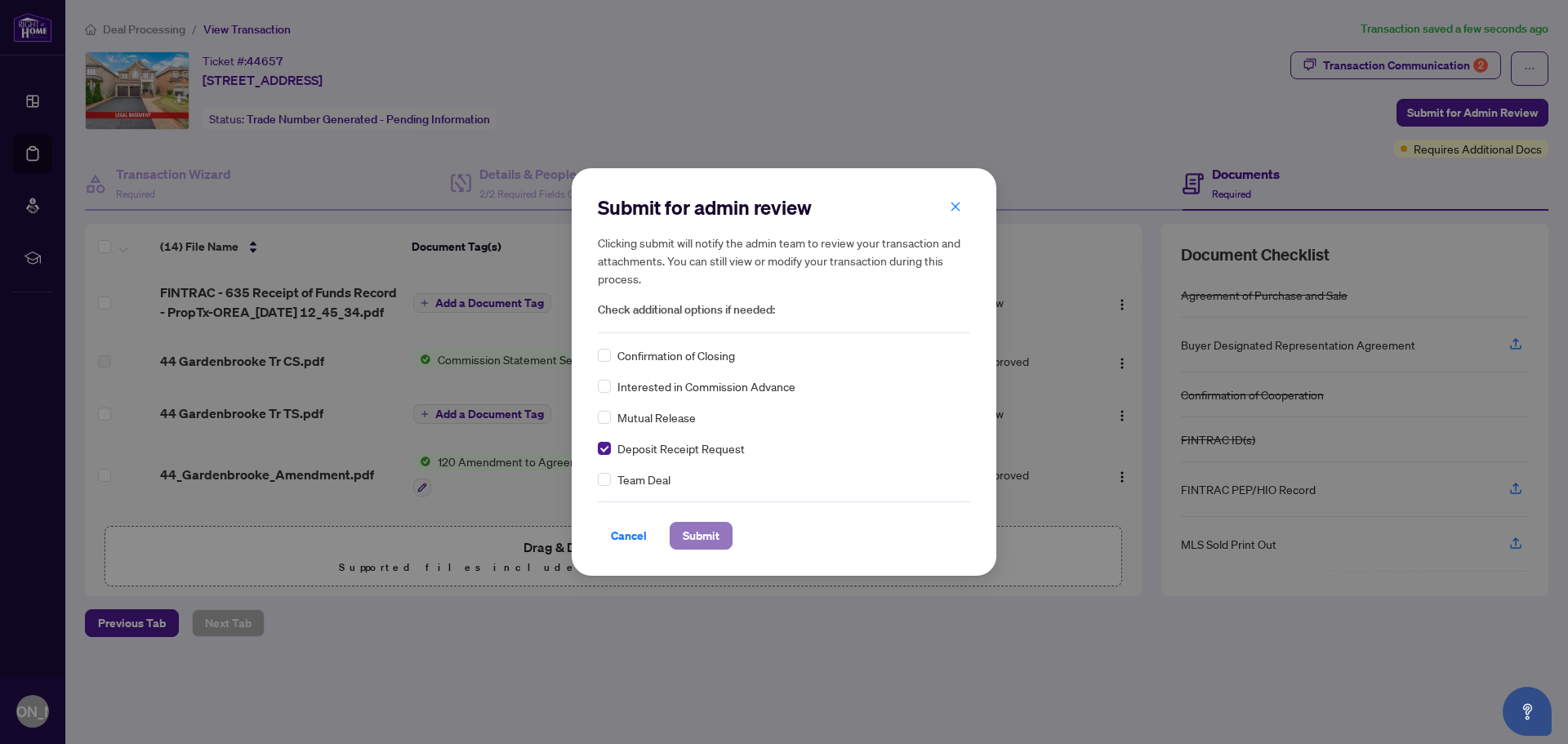
click at [696, 542] on span "Submit" at bounding box center [701, 536] width 37 height 26
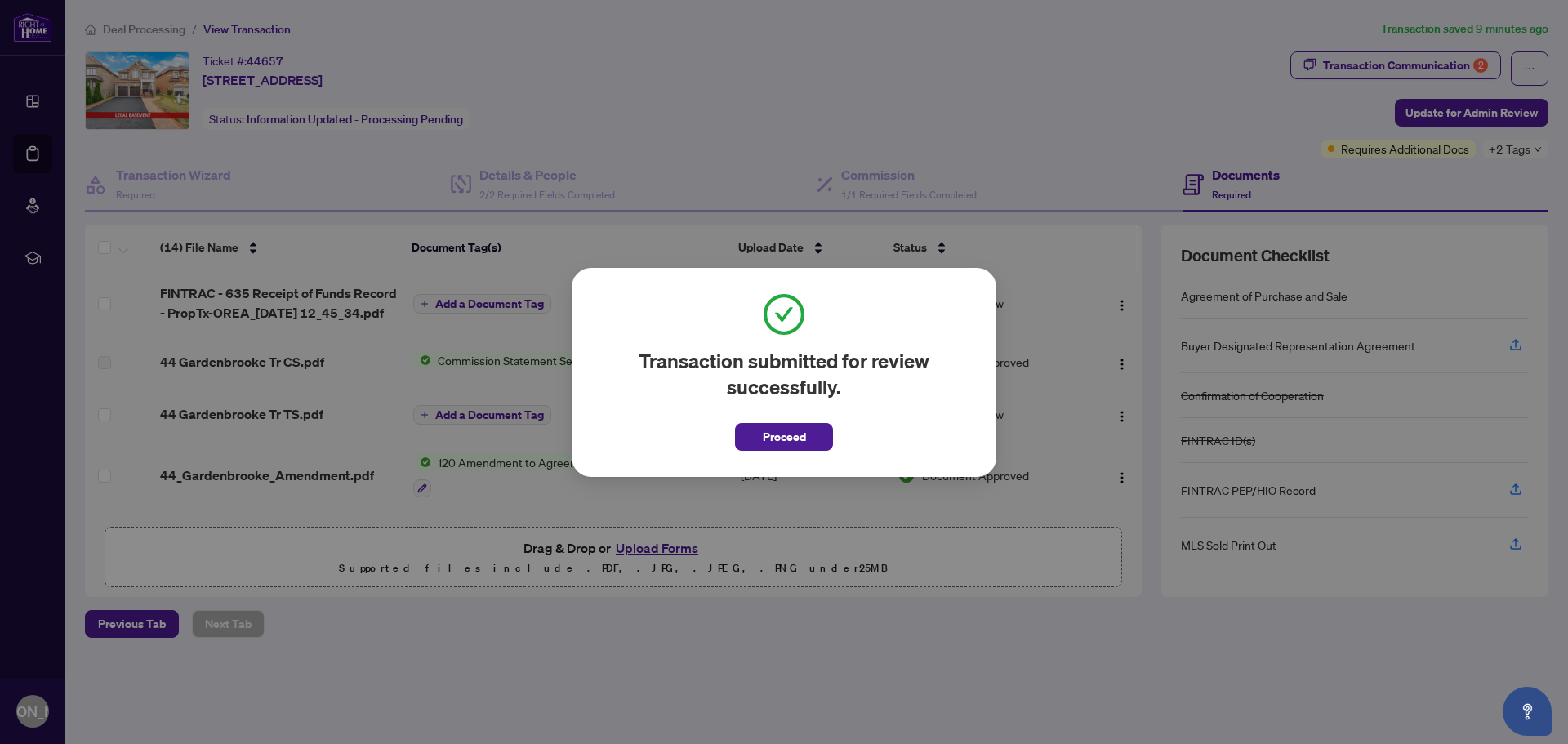
click at [771, 438] on span "Proceed" at bounding box center [784, 438] width 43 height 26
